Goal: Task Accomplishment & Management: Manage account settings

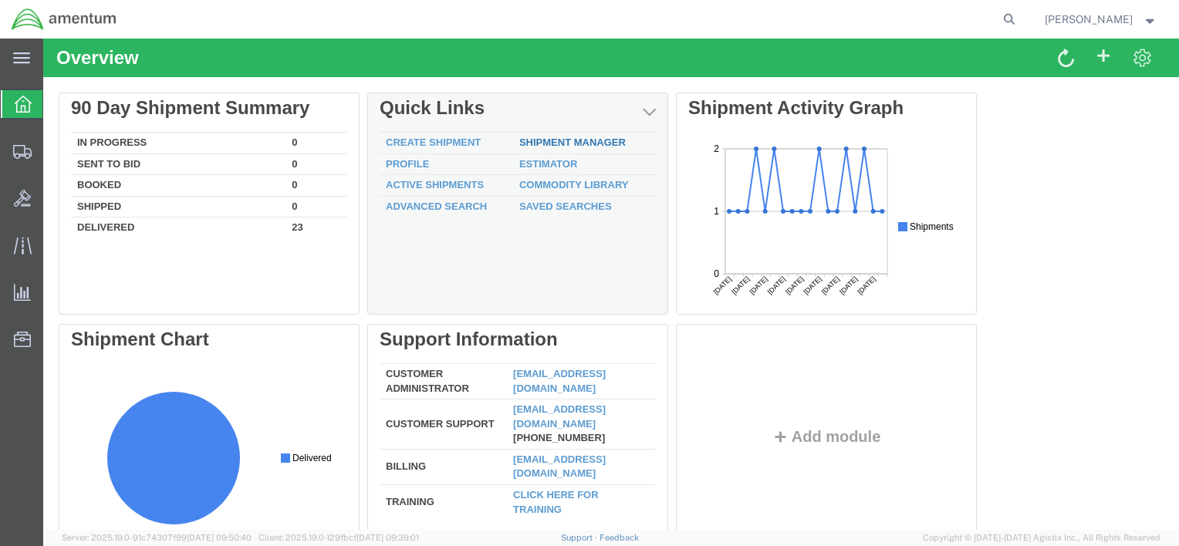
click at [555, 141] on link "Shipment Manager" at bounding box center [572, 143] width 106 height 12
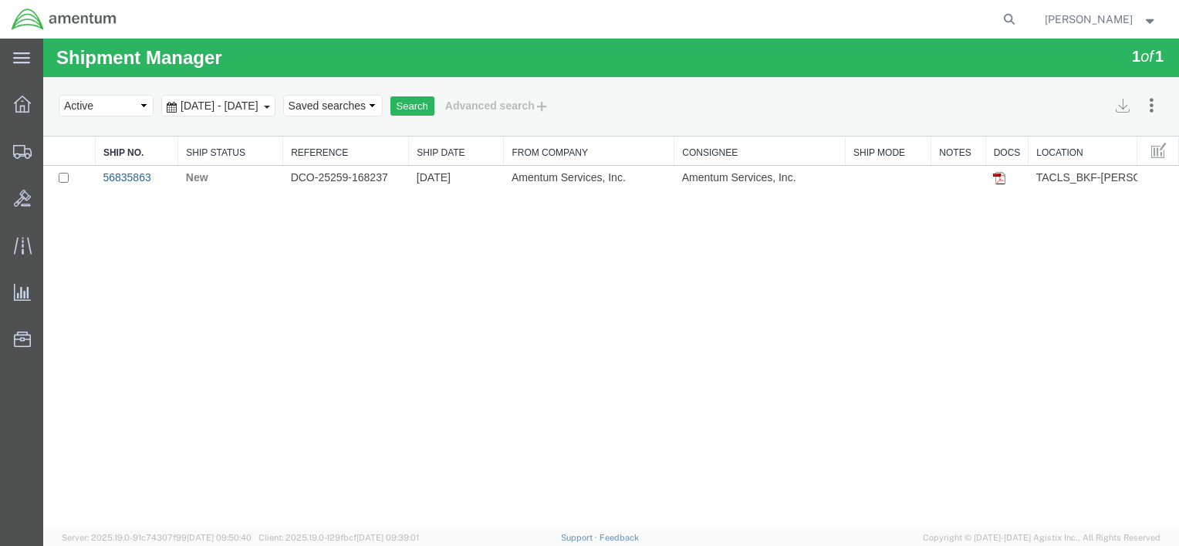
click at [127, 175] on link "56835863" at bounding box center [127, 177] width 48 height 12
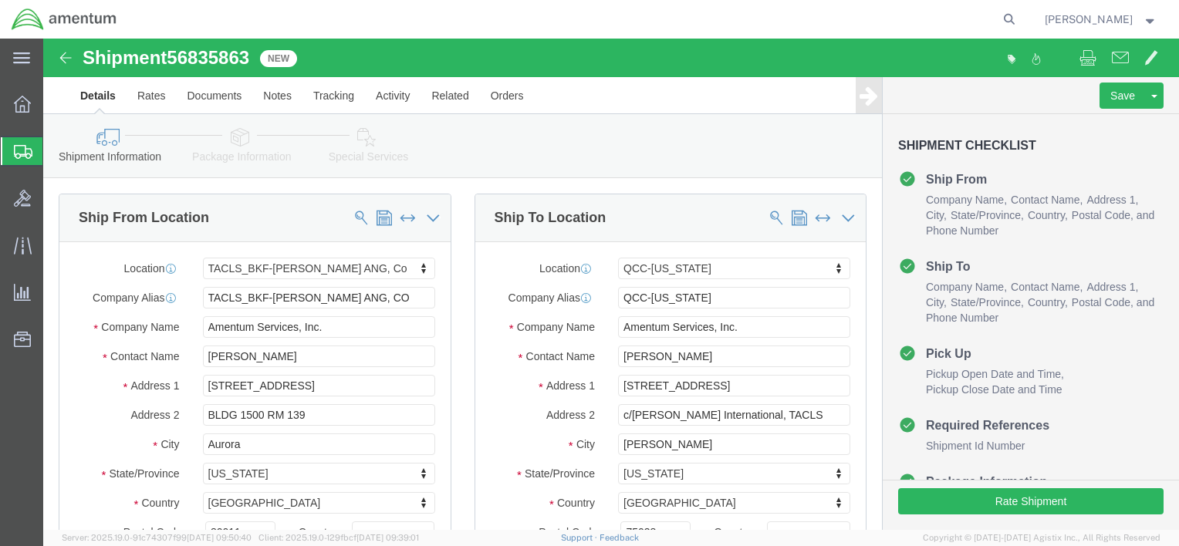
select select "42741"
select select "42668"
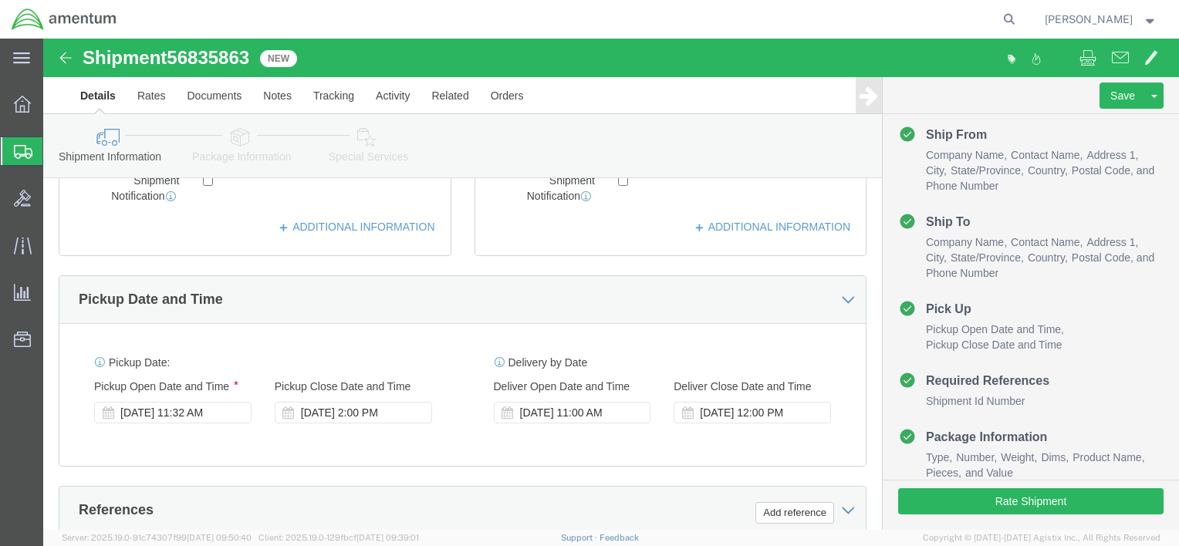
scroll to position [540, 0]
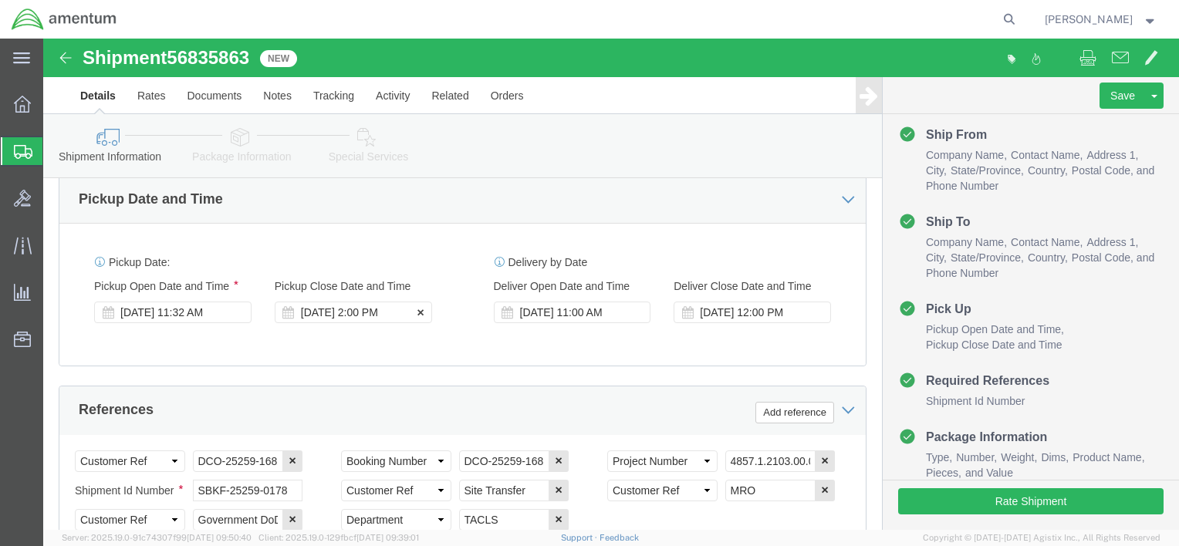
click div "[DATE] 2:00 PM"
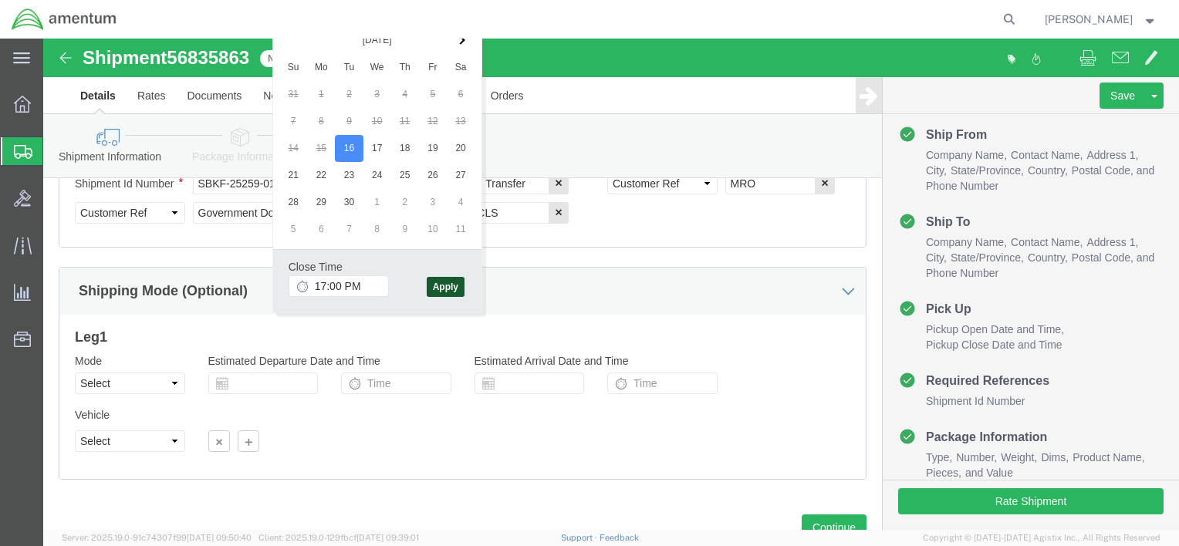
type input "5:00 PM"
click button "Apply"
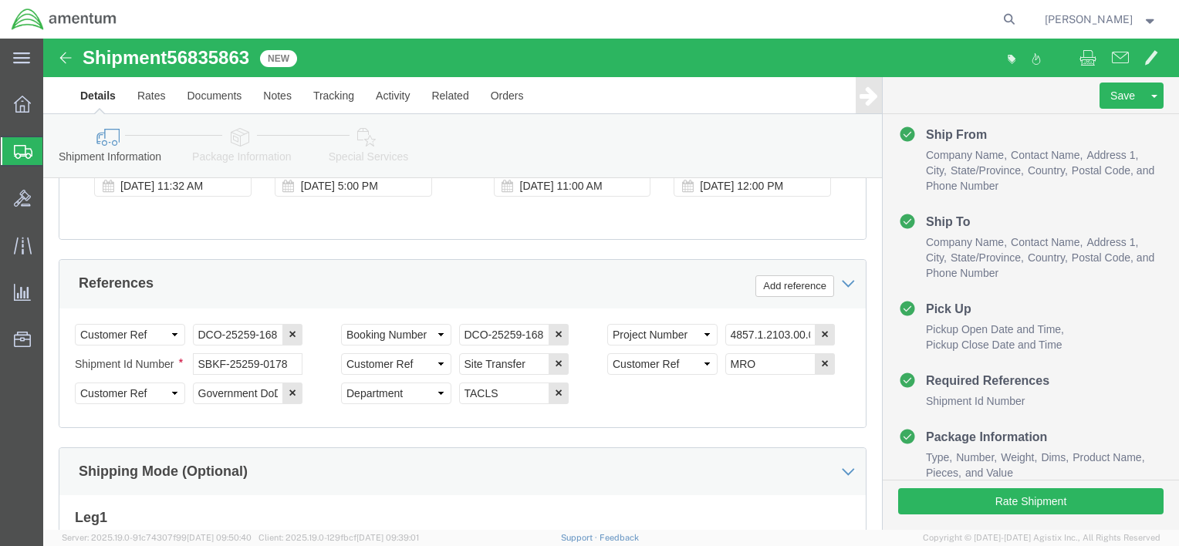
scroll to position [616, 0]
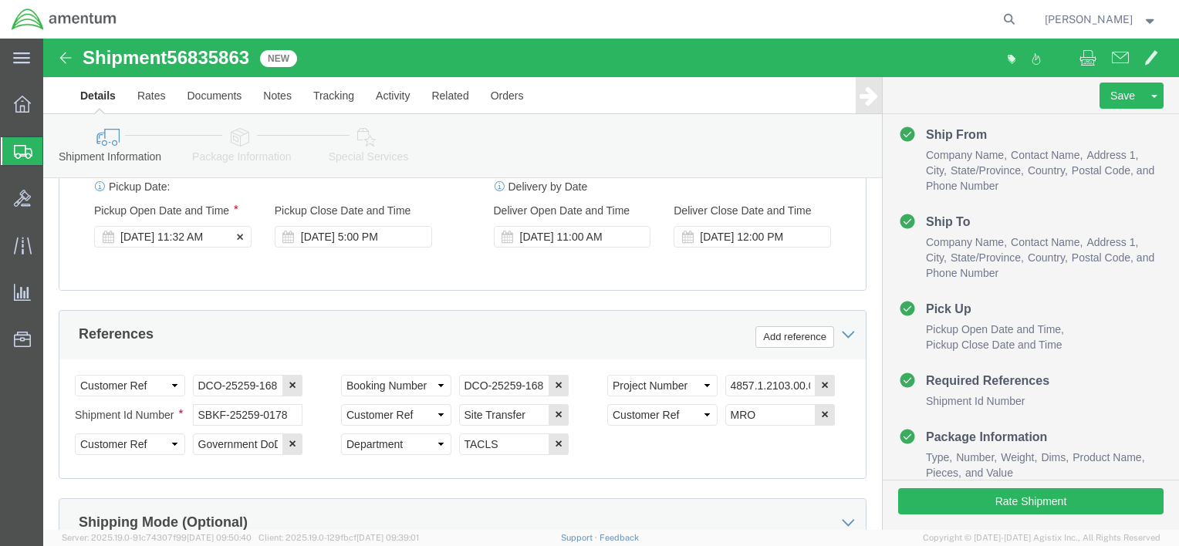
click div "[DATE] 11:32 AM"
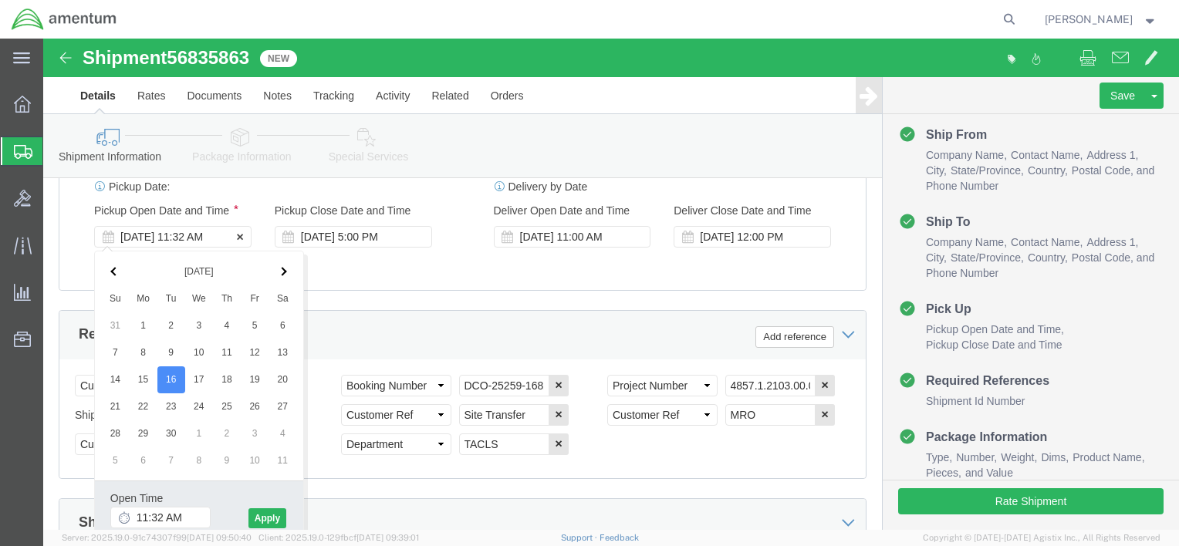
click div "[DATE] 11:32 AM"
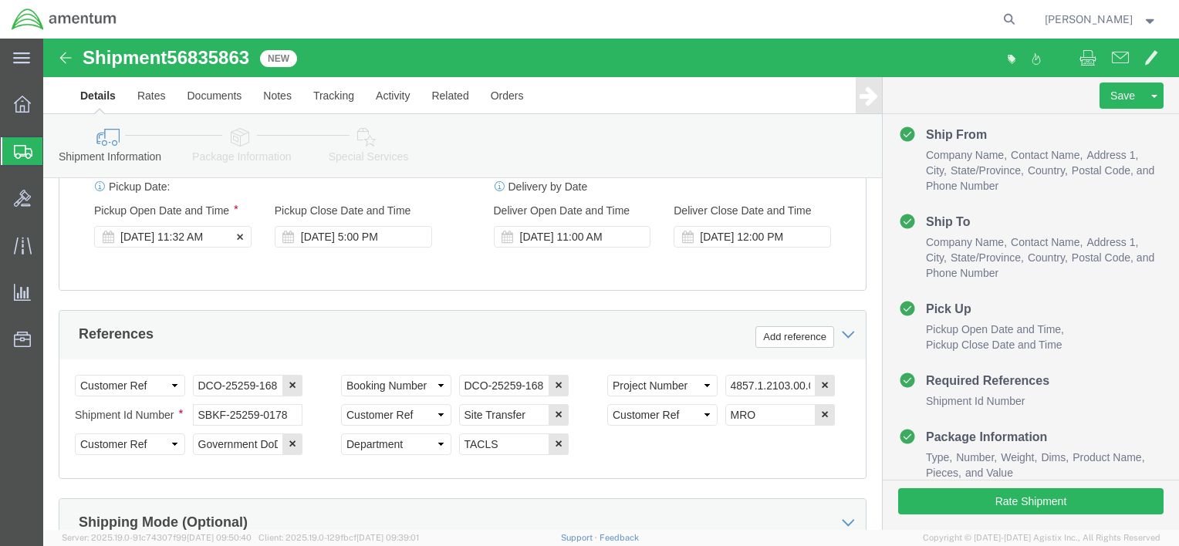
click div "[DATE] 11:32 AM"
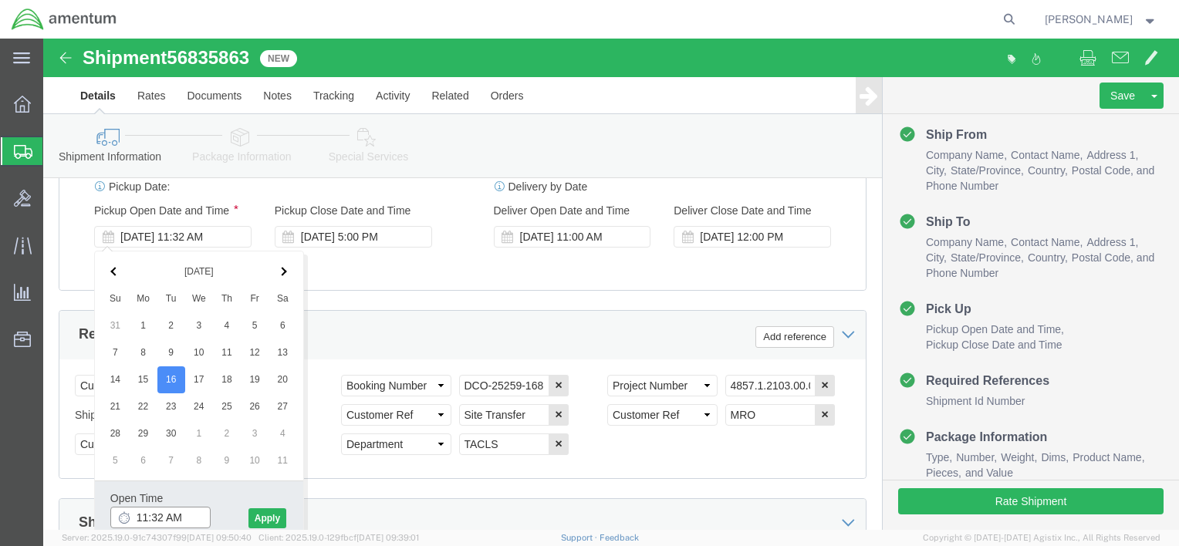
click input "11:32 AM"
type input "12:00 AM"
click button "Apply"
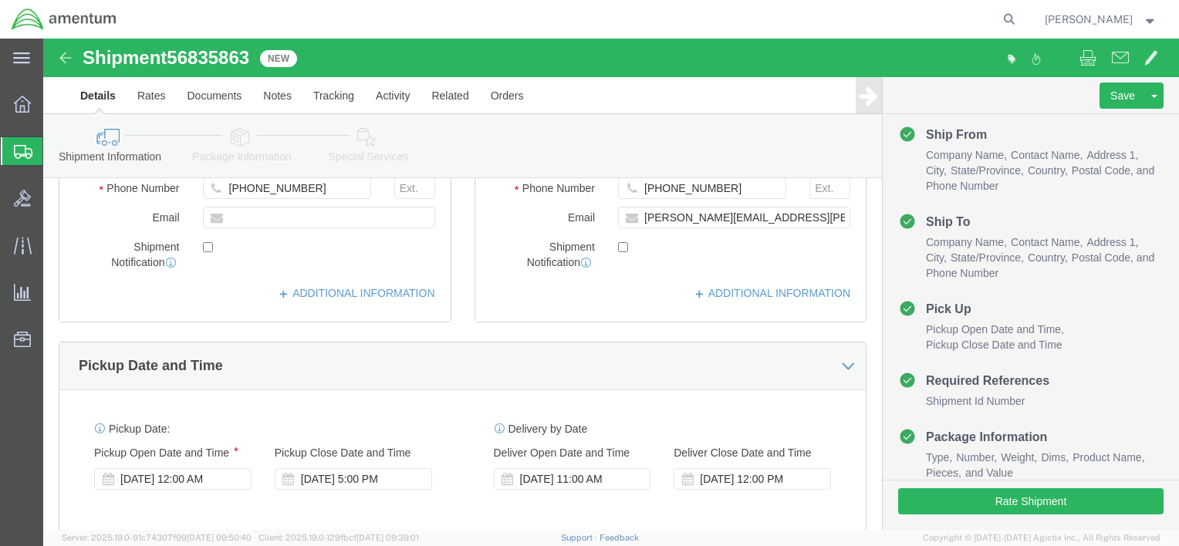
scroll to position [365, 0]
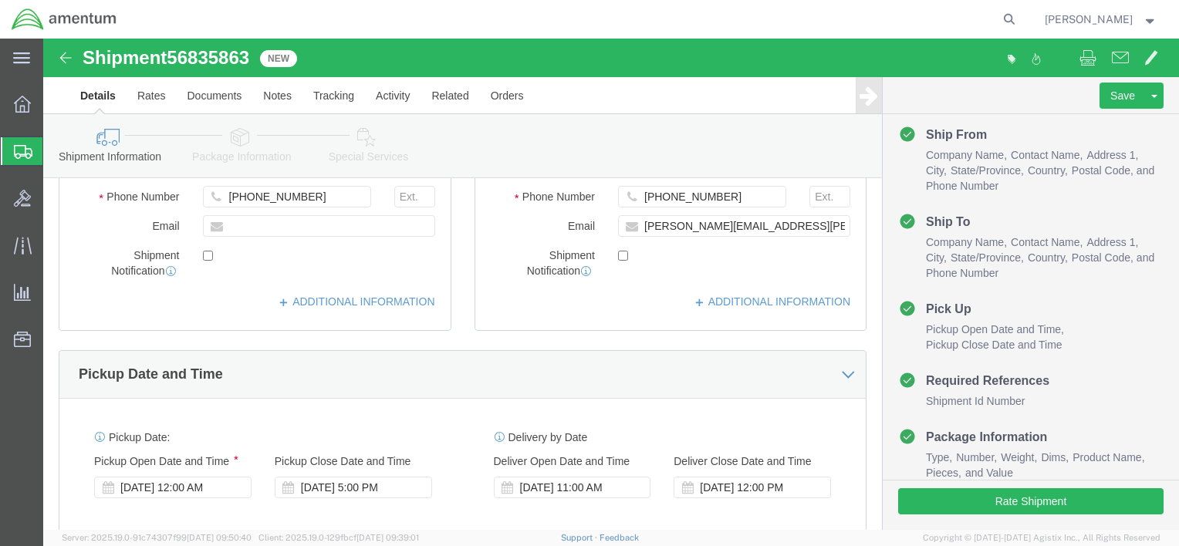
click link "Package Information"
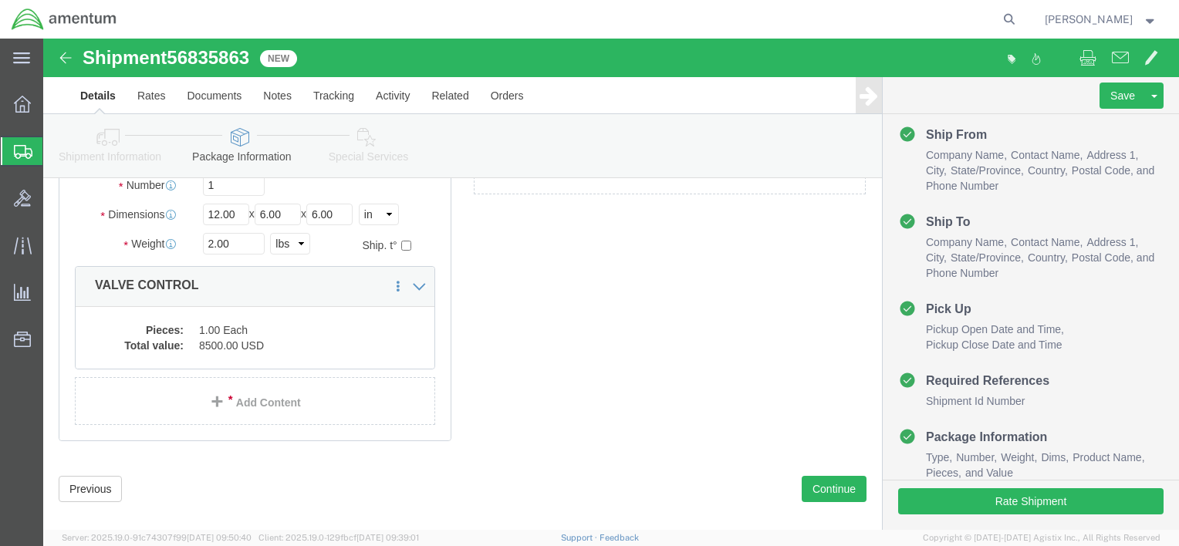
scroll to position [77, 0]
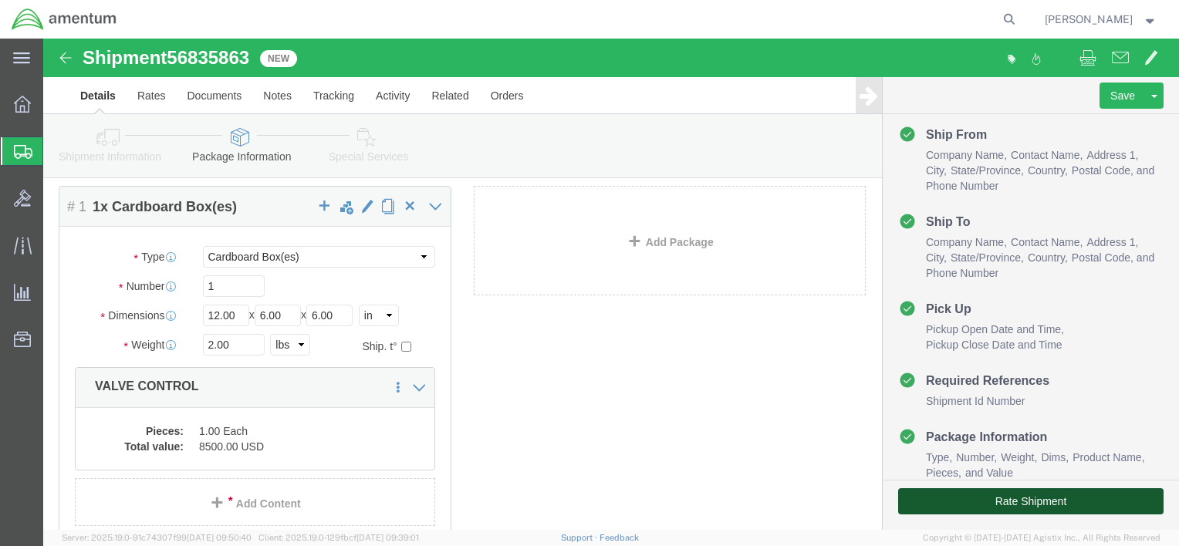
click button "Rate Shipment"
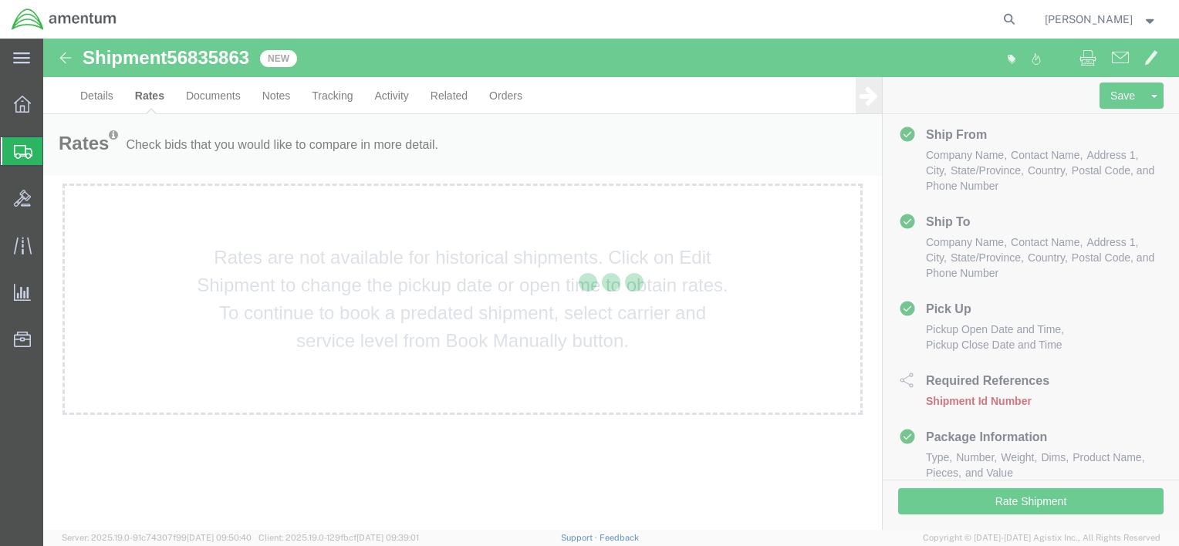
scroll to position [0, 0]
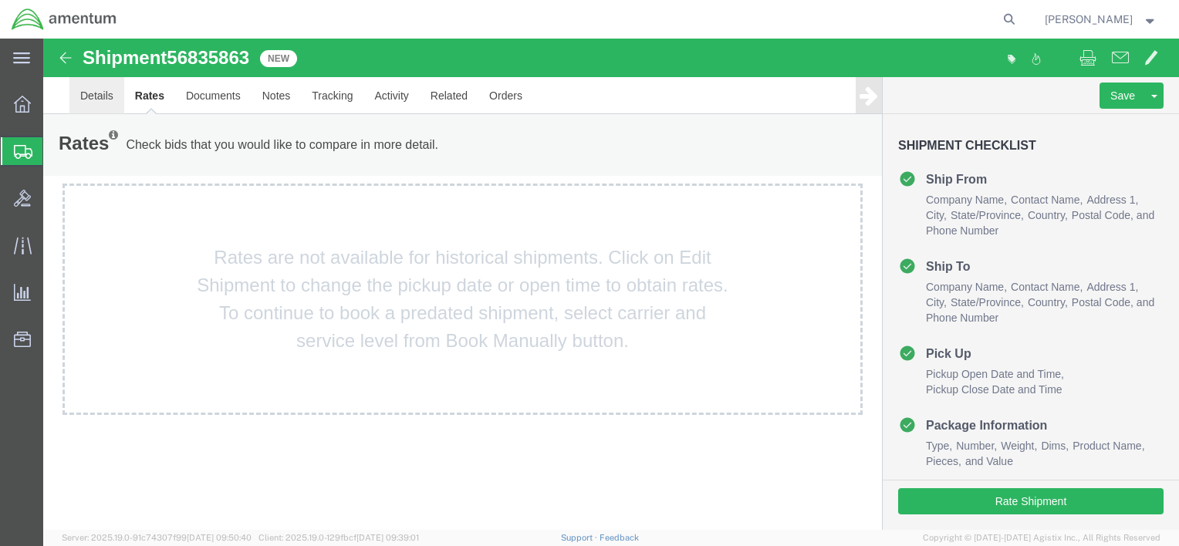
click at [92, 92] on link "Details" at bounding box center [96, 95] width 55 height 37
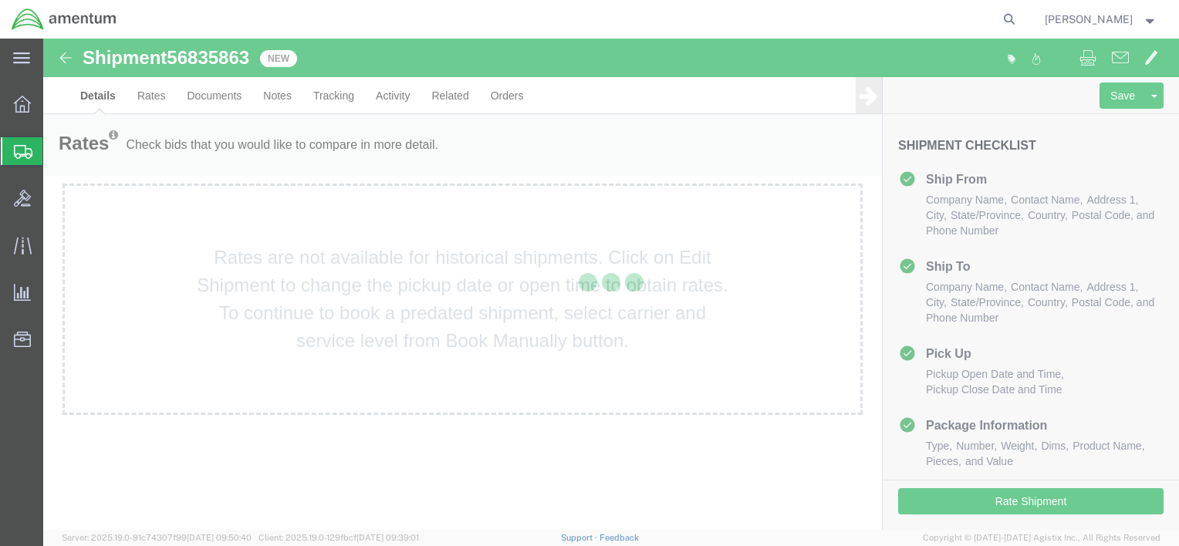
select select "42741"
select select "42668"
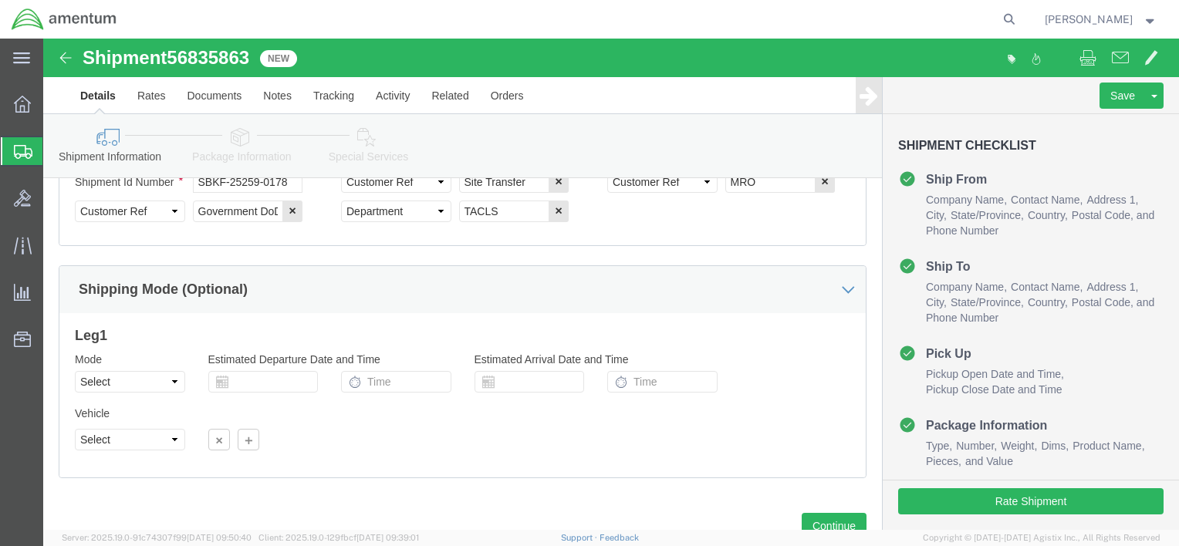
scroll to position [905, 0]
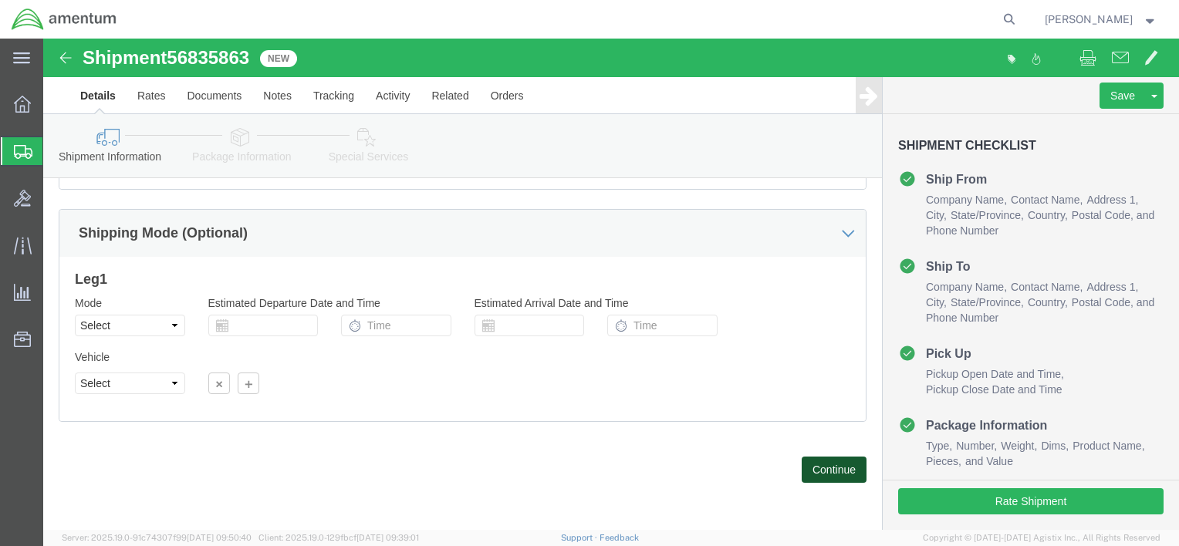
drag, startPoint x: 771, startPoint y: 435, endPoint x: 661, endPoint y: 403, distance: 114.8
click button "Continue"
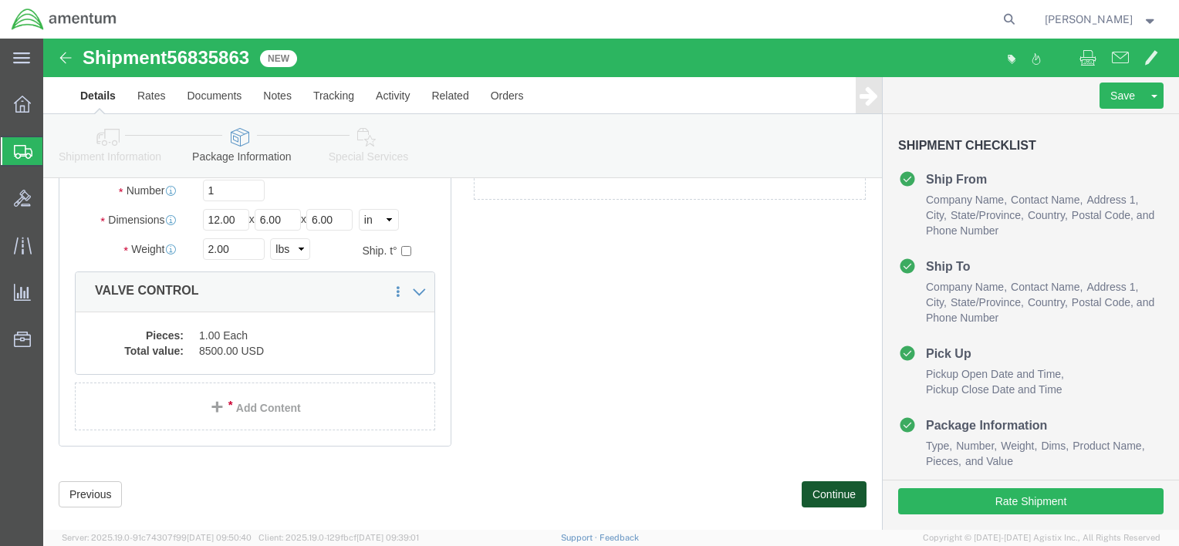
scroll to position [197, 0]
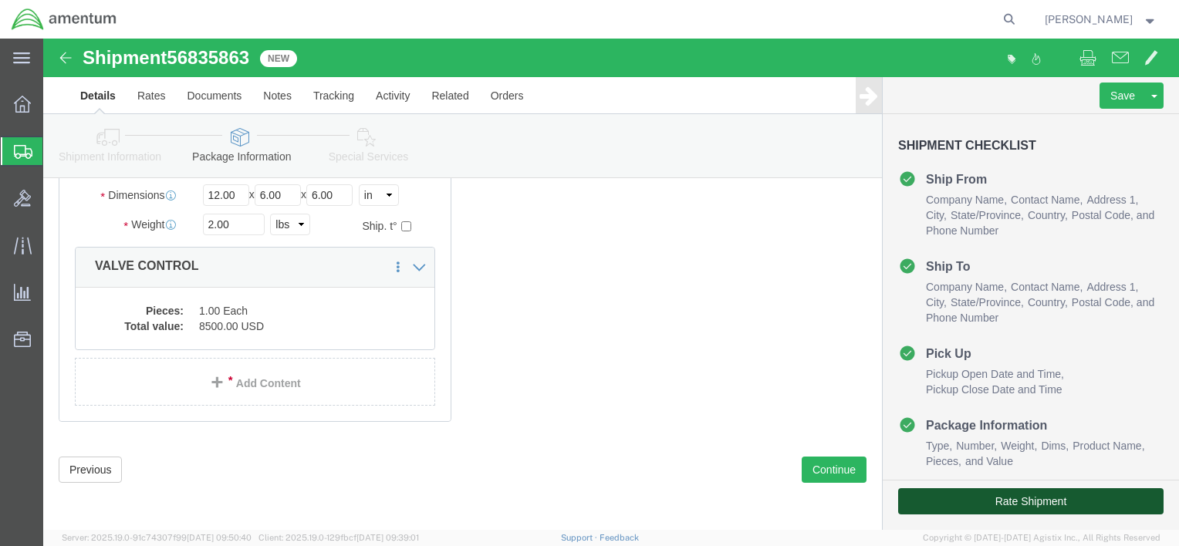
click button "Rate Shipment"
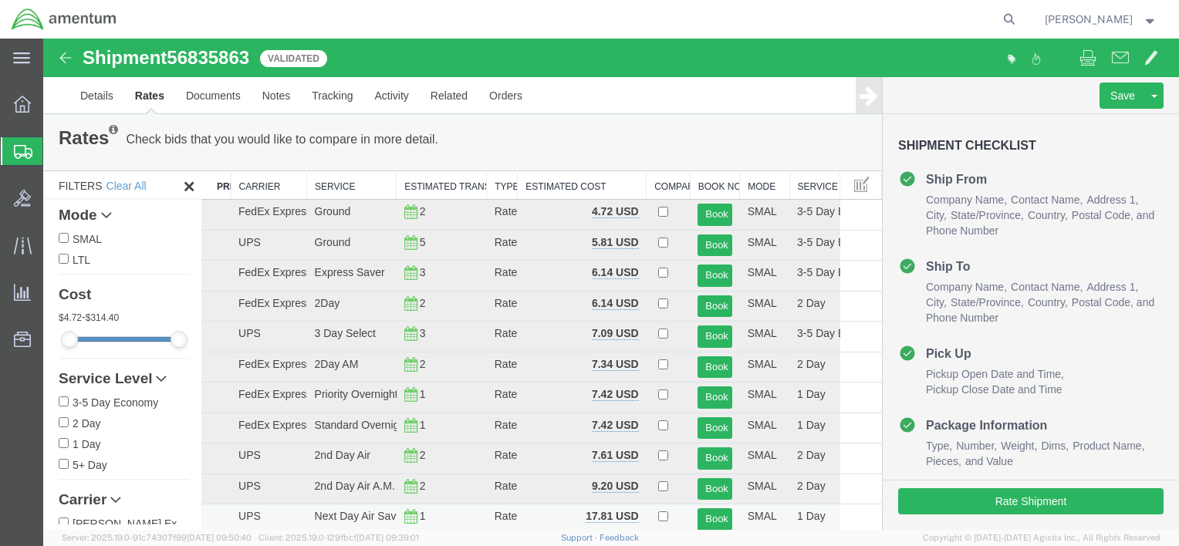
scroll to position [0, 0]
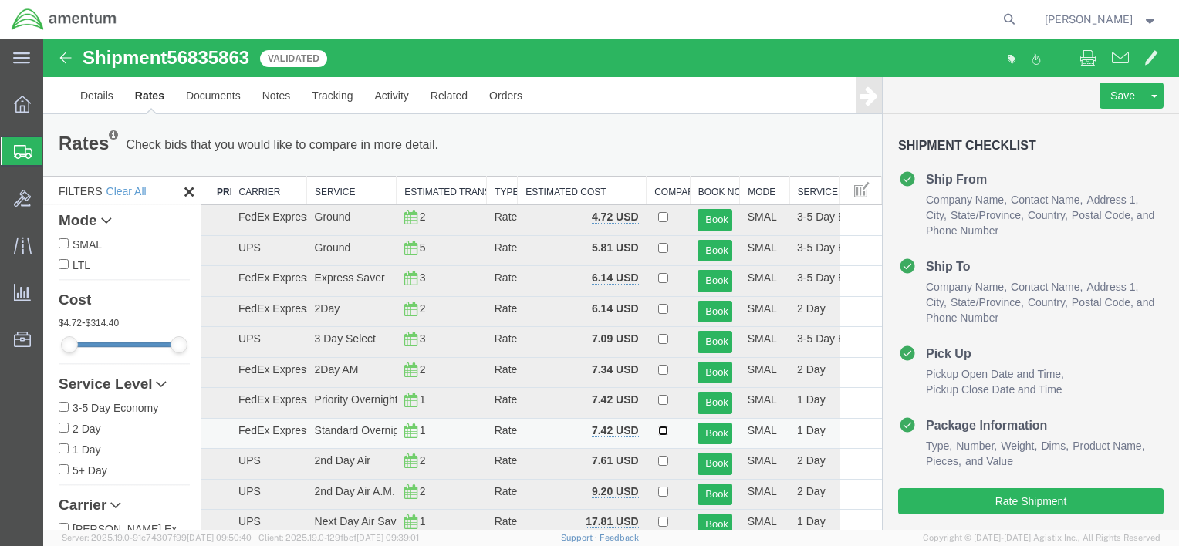
click at [658, 429] on input "checkbox" at bounding box center [663, 431] width 10 height 10
click at [658, 427] on input "checkbox" at bounding box center [663, 431] width 10 height 10
checkbox input "false"
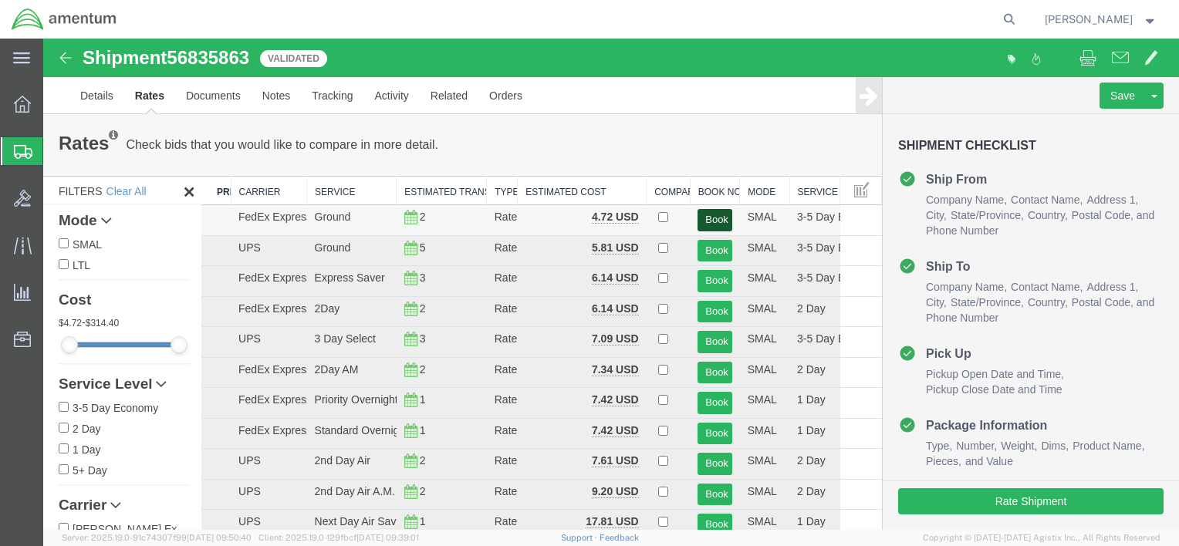
click at [711, 221] on button "Book" at bounding box center [714, 220] width 34 height 22
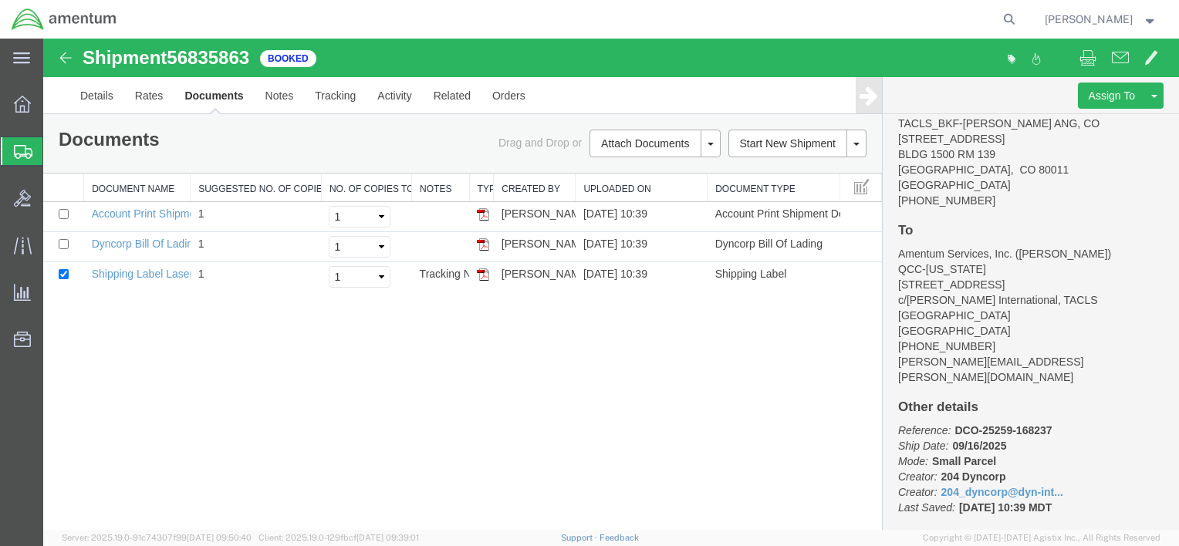
scroll to position [222, 0]
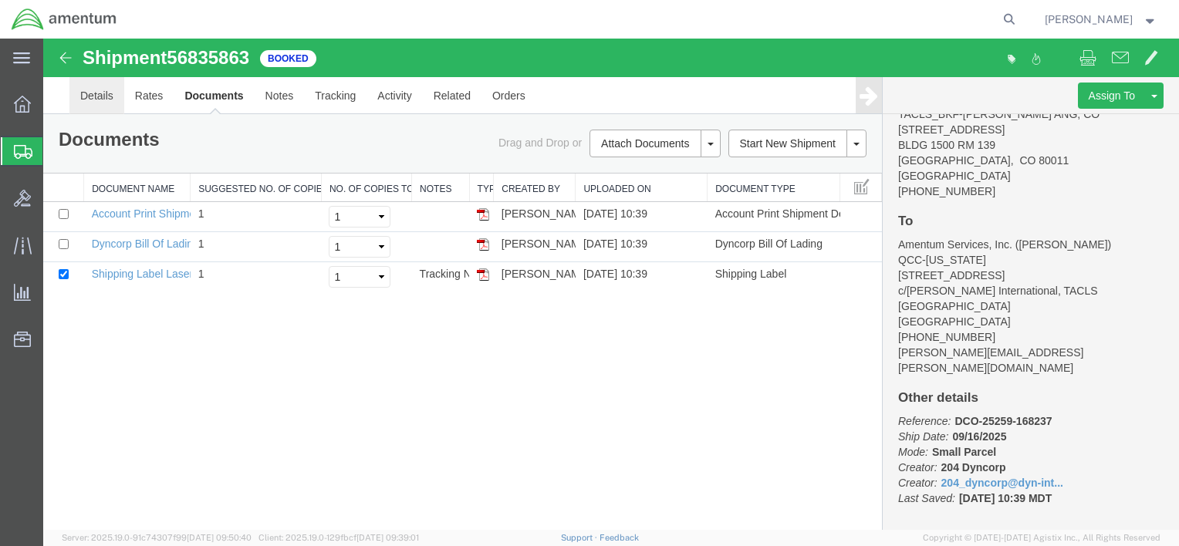
click at [108, 99] on link "Details" at bounding box center [96, 95] width 55 height 37
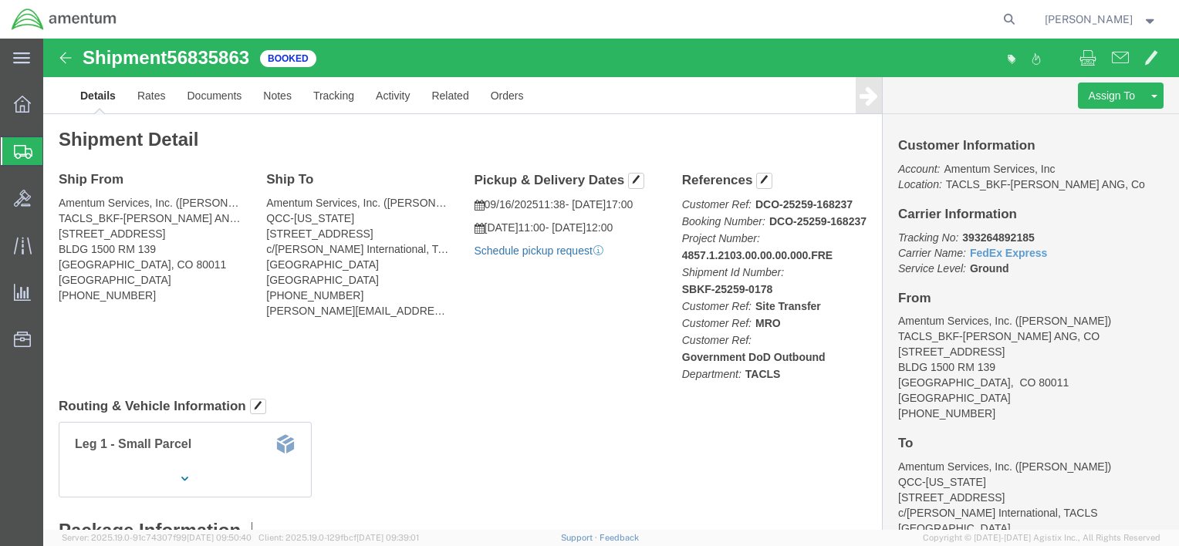
click link "Schedule pickup request"
click link "Documents"
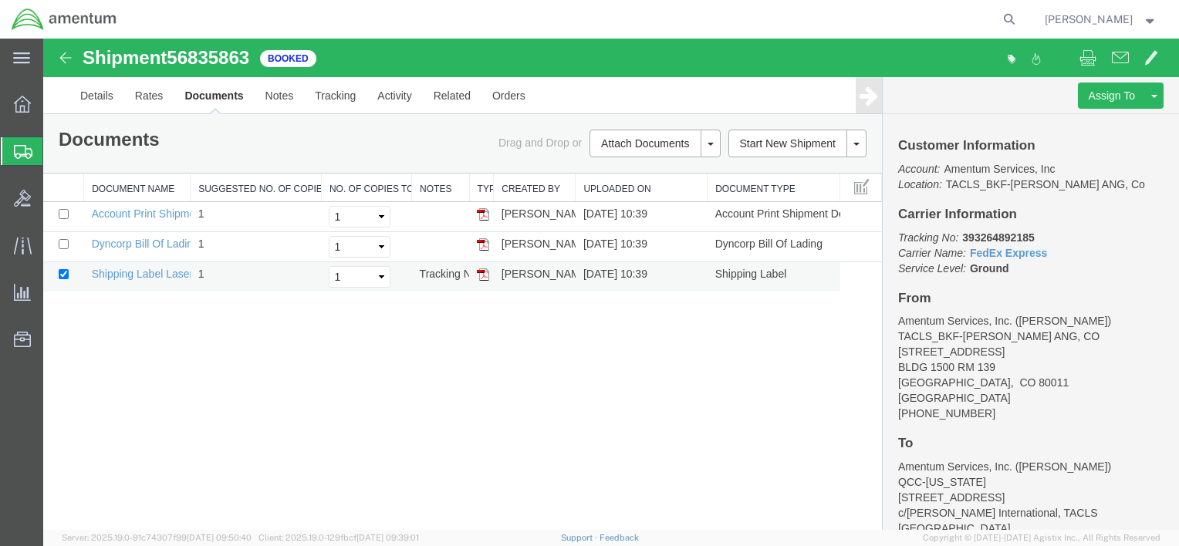
click at [481, 274] on img at bounding box center [483, 274] width 12 height 12
click at [484, 241] on img at bounding box center [483, 244] width 12 height 12
click at [481, 272] on img at bounding box center [483, 274] width 12 height 12
click at [93, 95] on link "Details" at bounding box center [96, 95] width 55 height 37
